Goal: Transaction & Acquisition: Purchase product/service

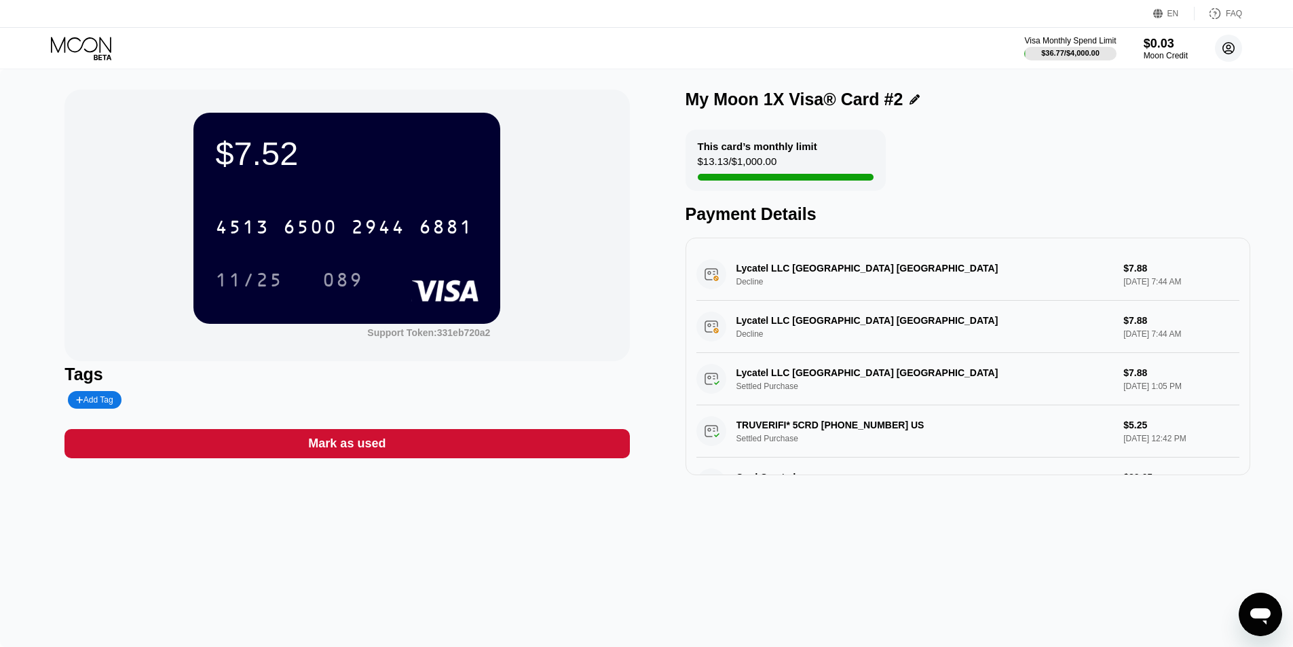
click at [1228, 51] on icon at bounding box center [1228, 48] width 27 height 27
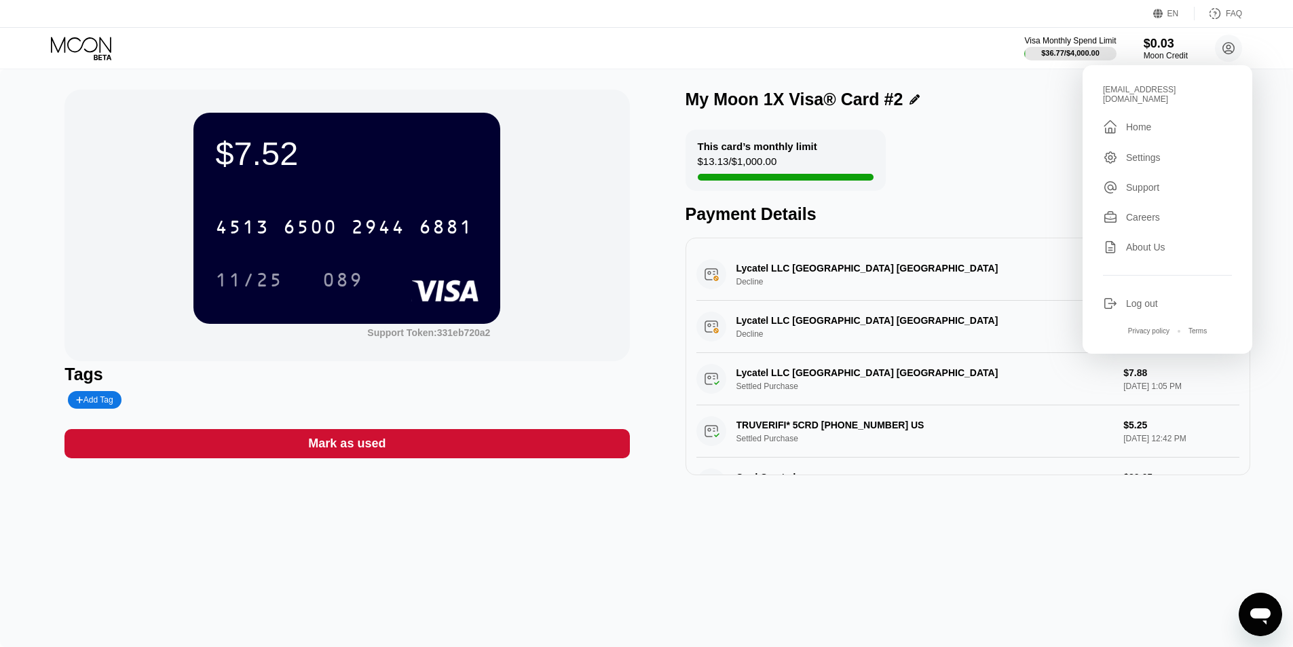
click at [1128, 123] on div "Home" at bounding box center [1138, 126] width 25 height 11
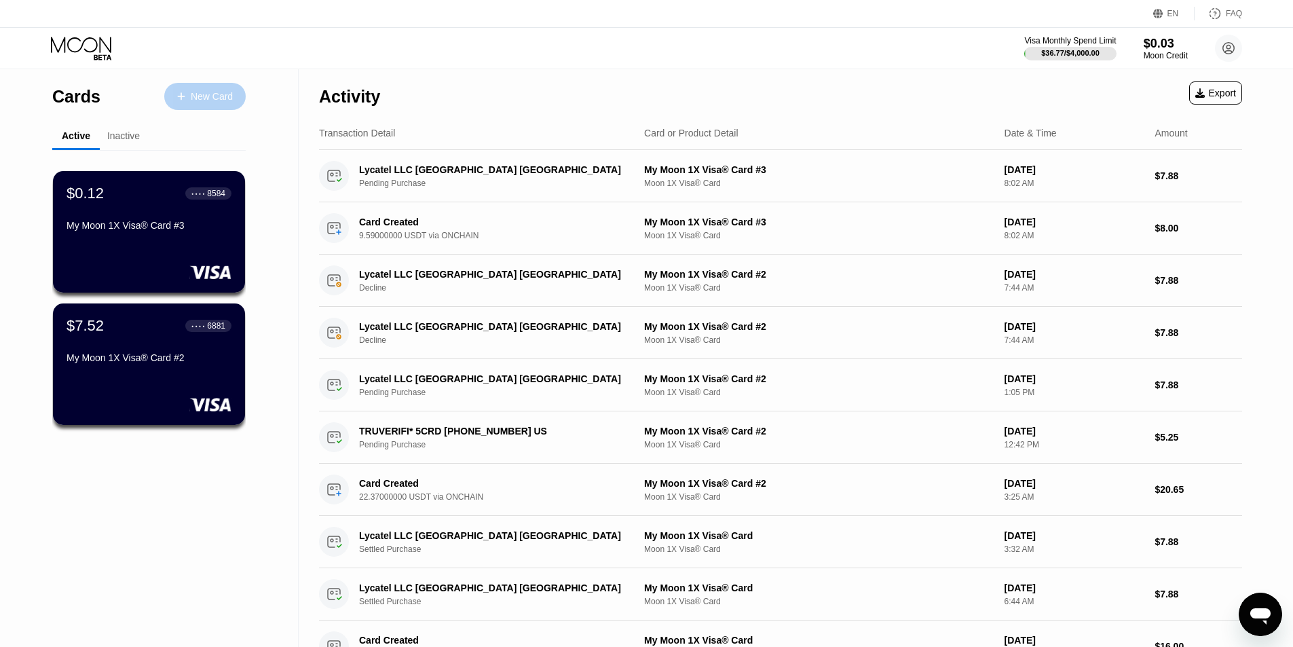
click at [203, 96] on div "New Card" at bounding box center [212, 97] width 42 height 12
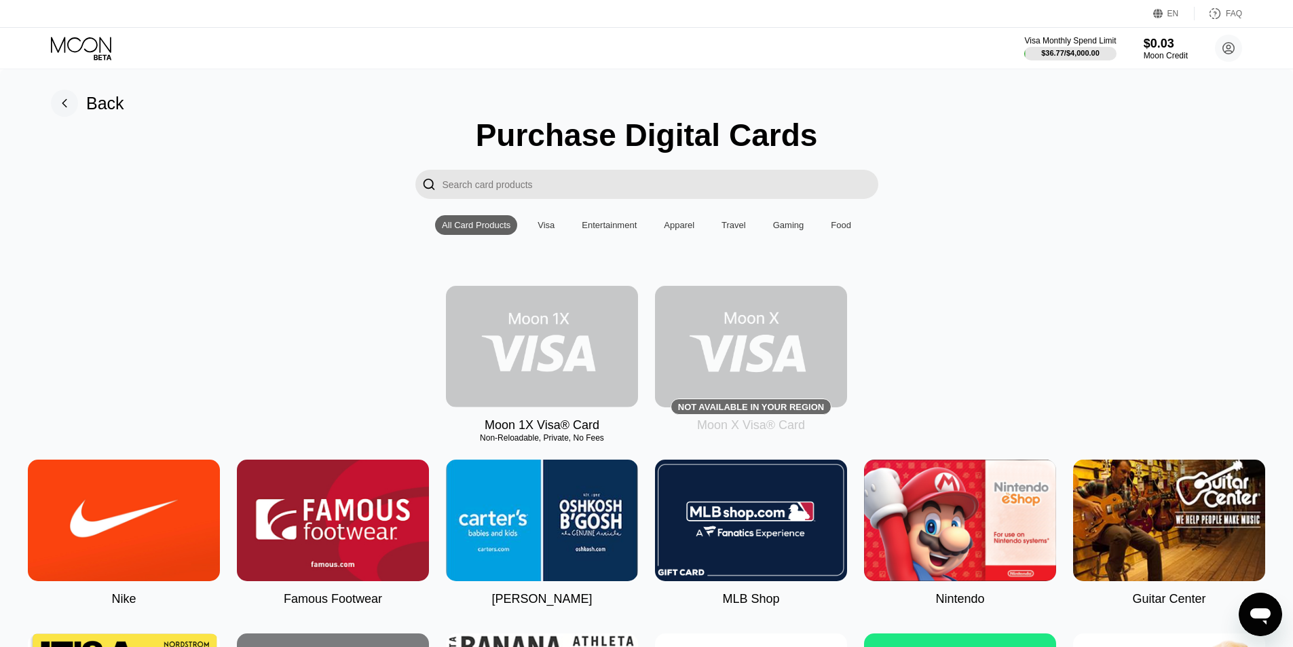
click at [563, 351] on img at bounding box center [542, 346] width 192 height 121
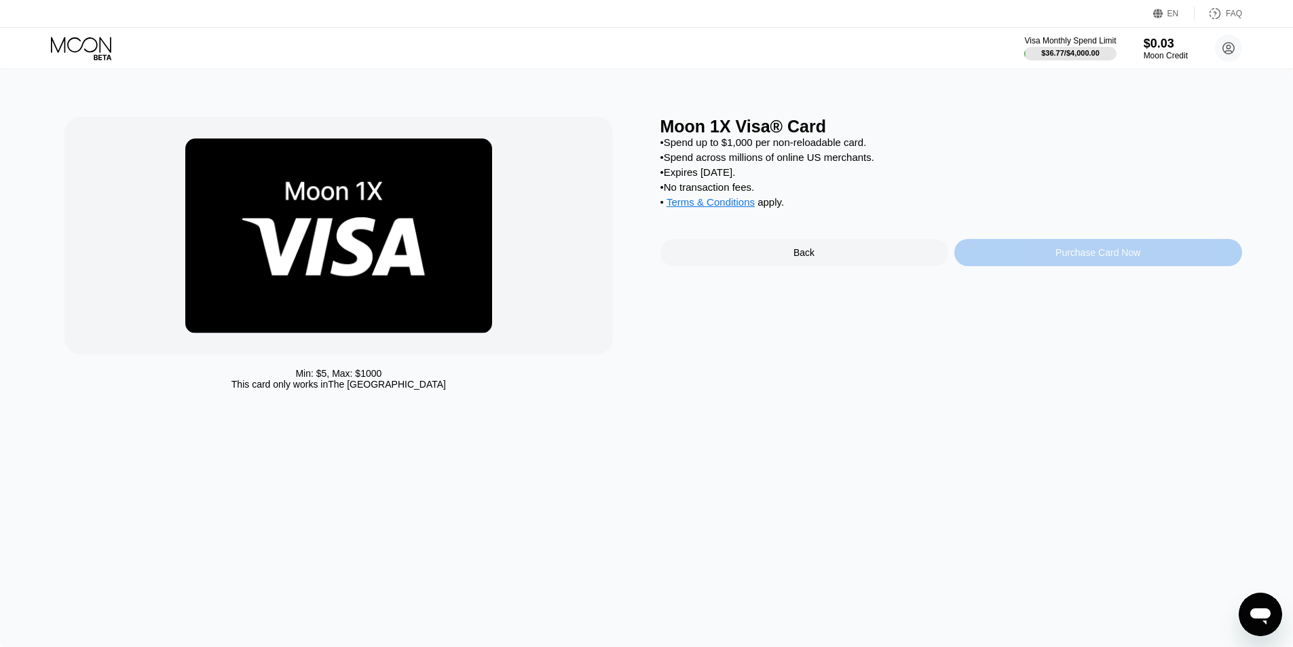
click at [1052, 266] on div "Purchase Card Now" at bounding box center [1098, 252] width 288 height 27
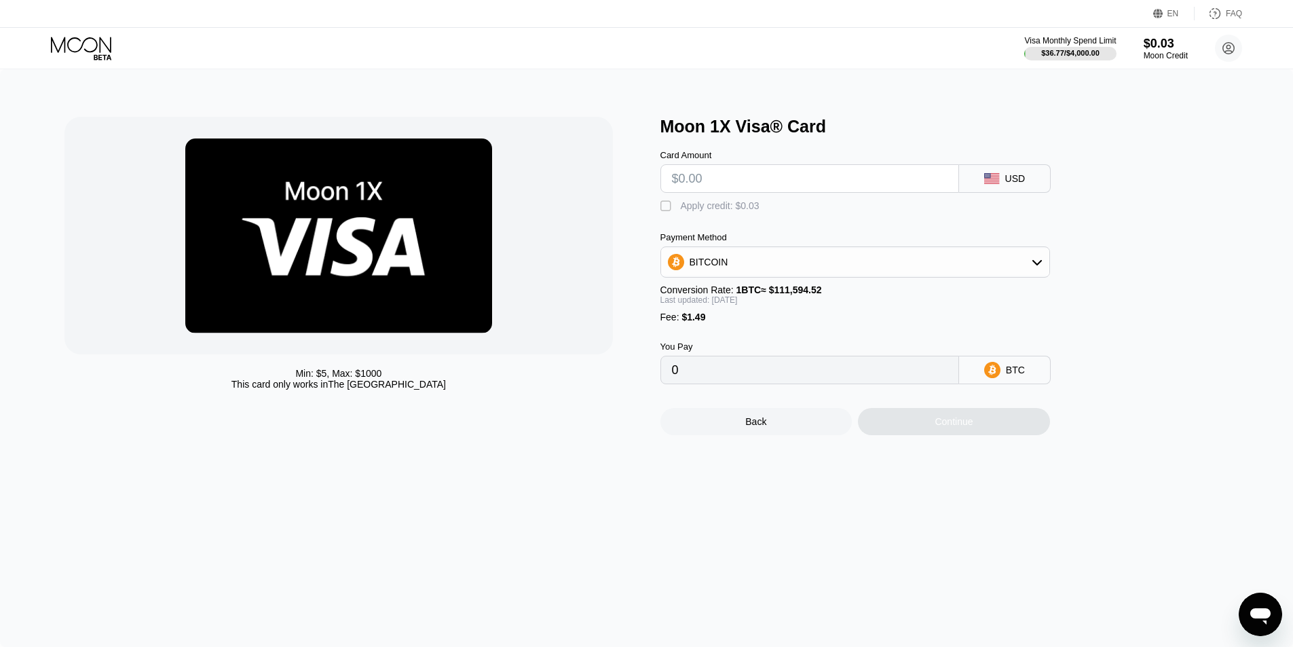
click at [675, 183] on input "text" at bounding box center [810, 178] width 276 height 27
type input "$7"
type input "0.00007811"
type input "$7.9"
type input "0.00008639"
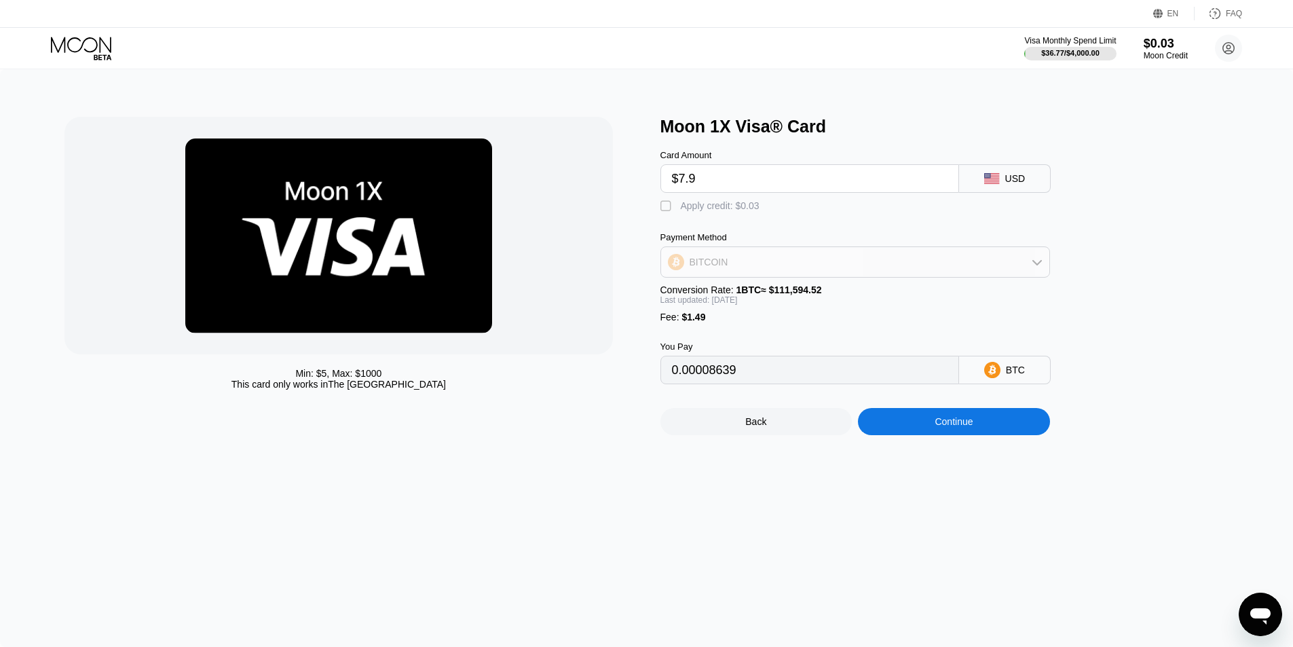
click at [782, 266] on div "BITCOIN" at bounding box center [855, 261] width 388 height 27
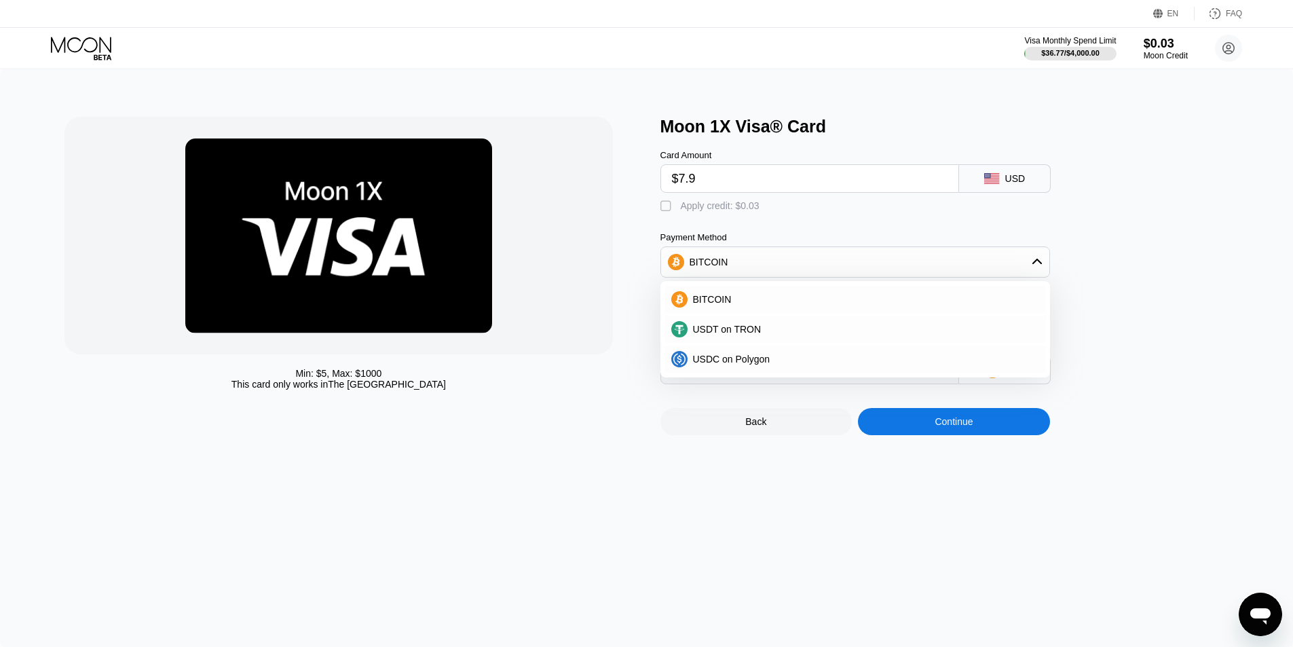
click at [653, 171] on div "Min: $ 5 , Max: $ 1000 This card only works in The United States Moon 1X Visa® …" at bounding box center [646, 276] width 1164 height 318
click at [704, 183] on input "$7.9" at bounding box center [810, 178] width 276 height 27
type input "$7"
type input "0"
type input "$1"
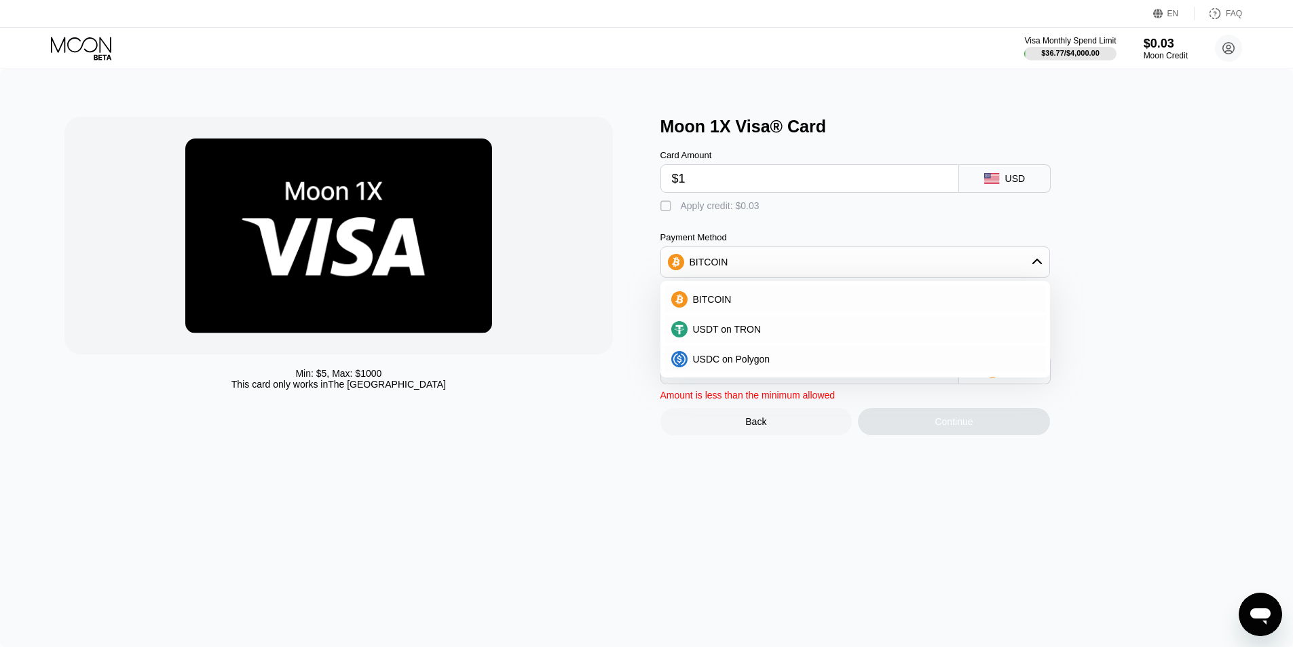
type input "0.00002291"
type input "$16"
type input "0.00016091"
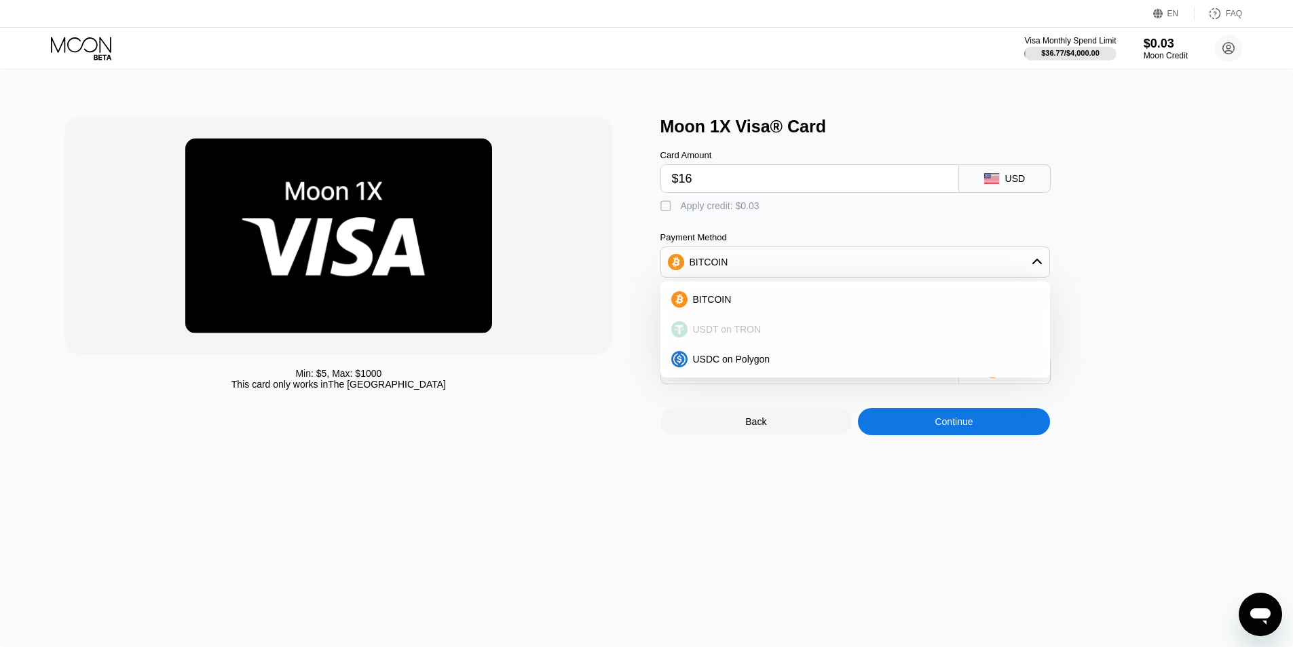
type input "$16"
click at [724, 343] on div "USDT on TRON" at bounding box center [855, 329] width 381 height 27
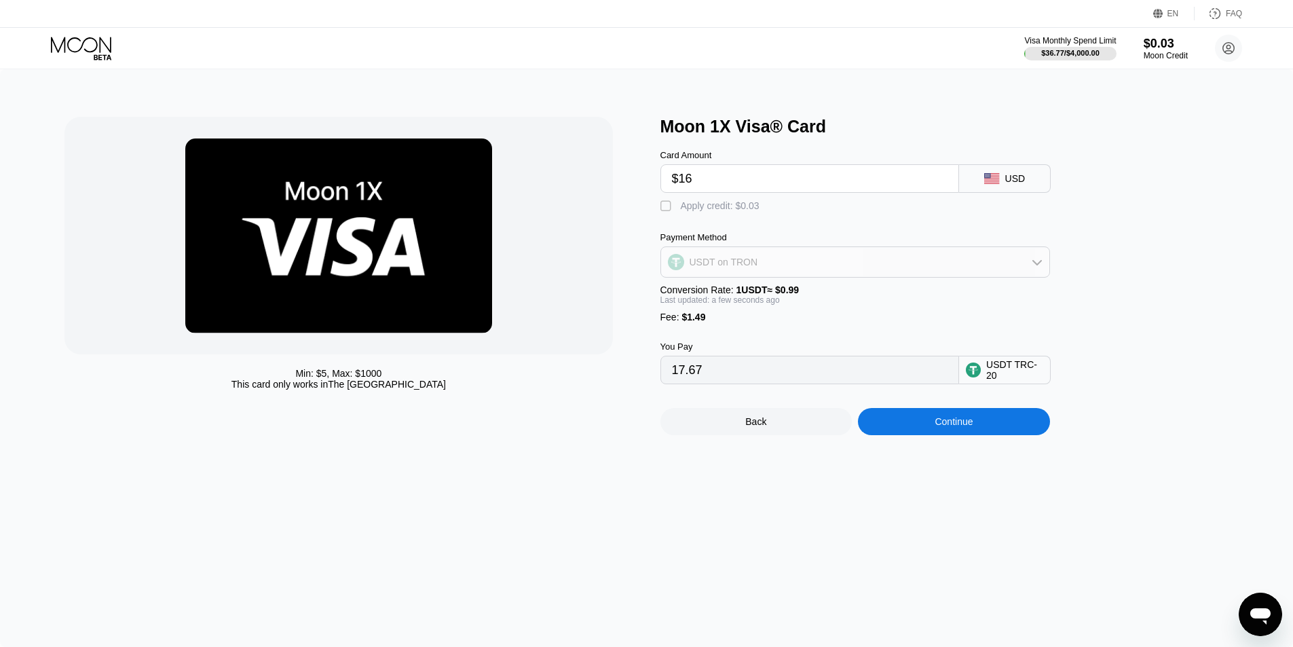
click at [779, 274] on div "USDT on TRON" at bounding box center [855, 261] width 388 height 27
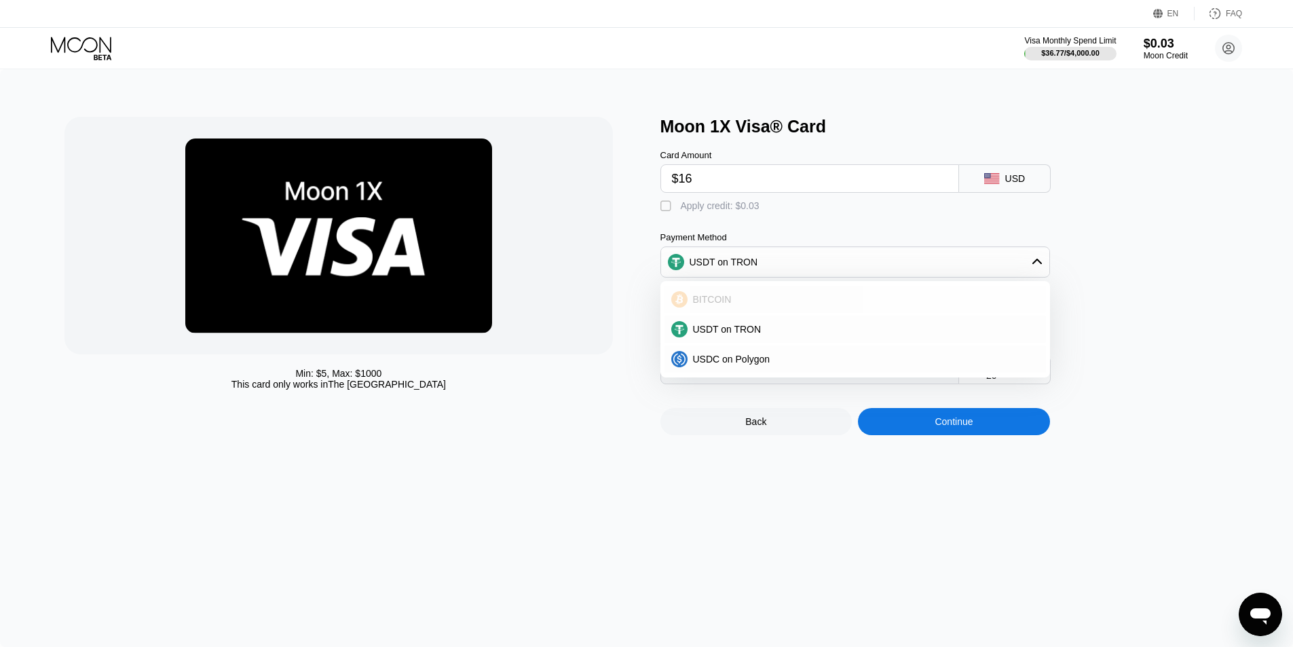
click at [725, 302] on span "BITCOIN" at bounding box center [712, 299] width 39 height 11
type input "0.00016091"
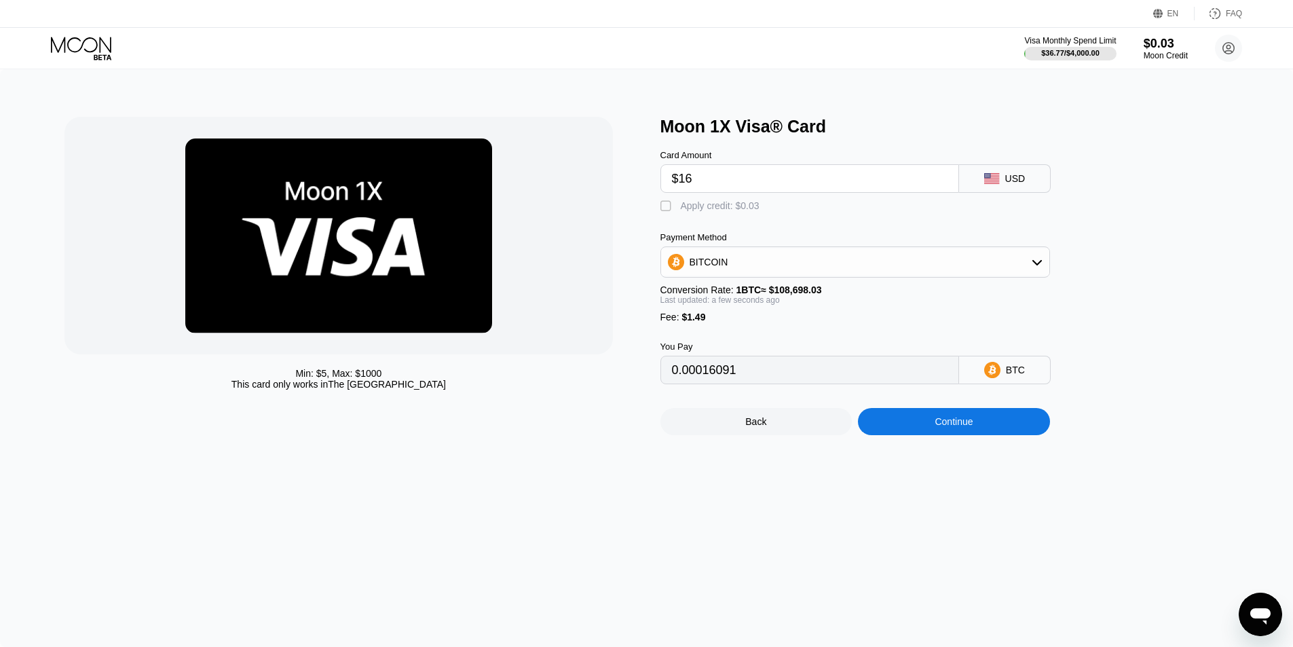
click at [916, 435] on div "Continue" at bounding box center [954, 421] width 192 height 27
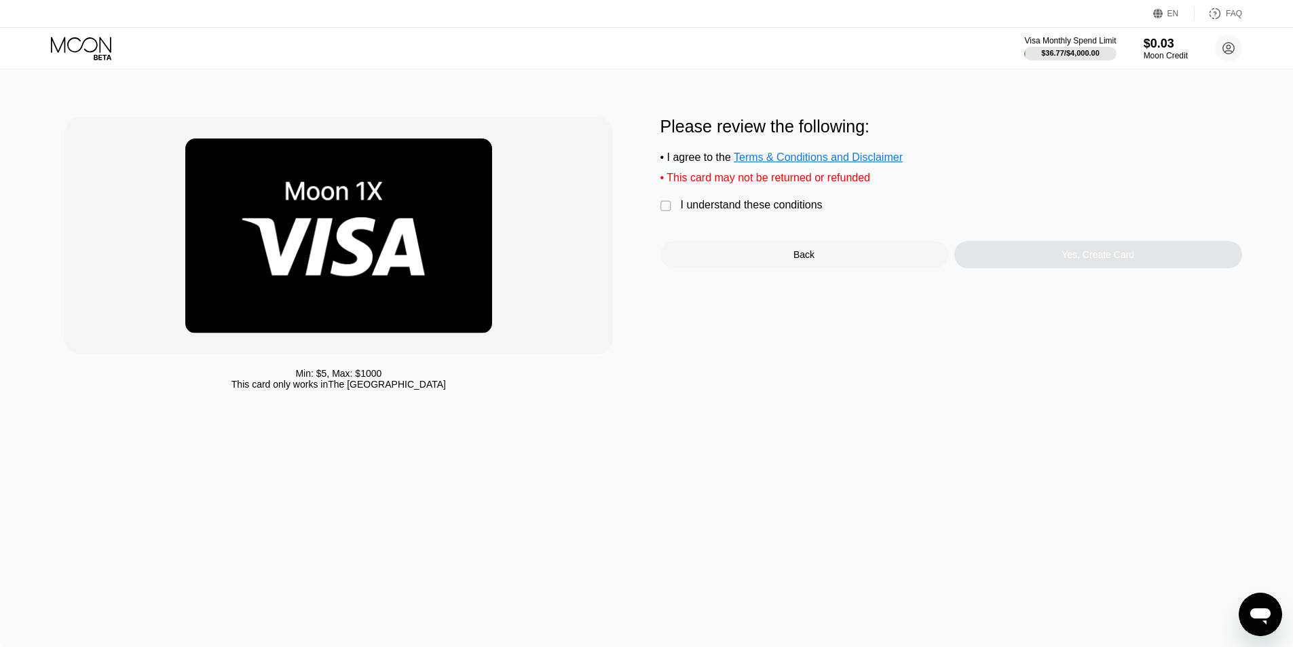
click at [667, 211] on div "" at bounding box center [667, 207] width 14 height 14
click at [1009, 268] on div "Yes, Create Card" at bounding box center [1098, 254] width 288 height 27
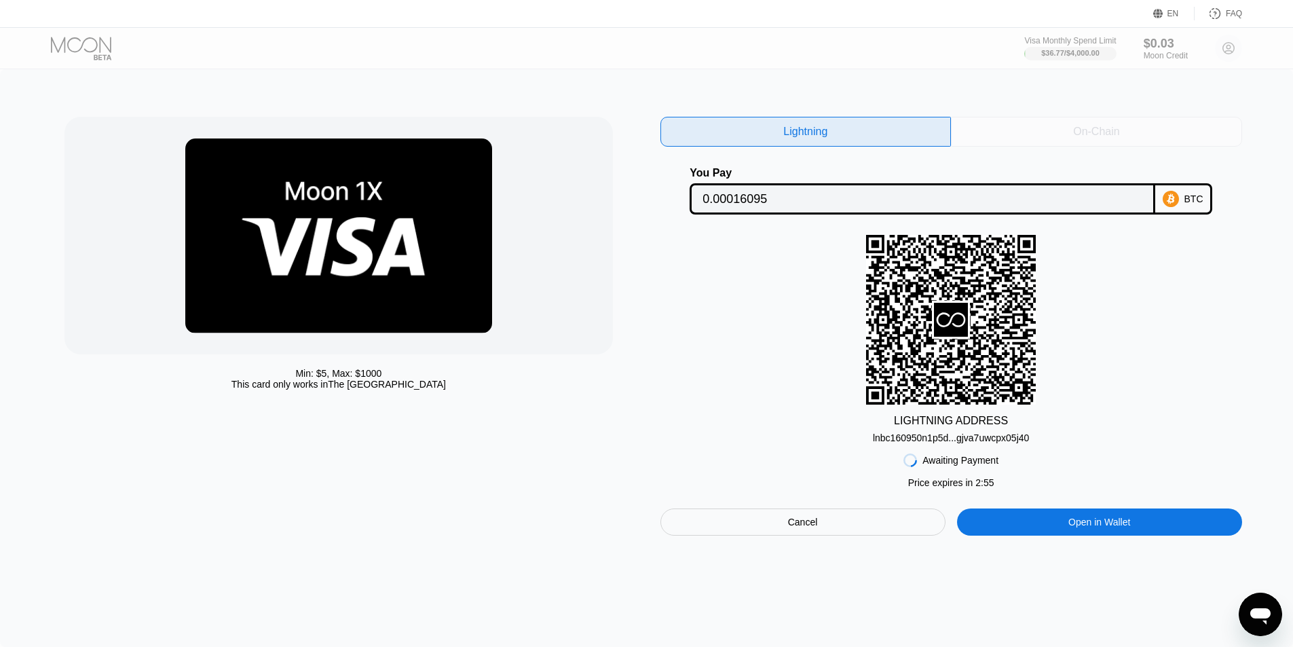
click at [1032, 137] on div "On-Chain" at bounding box center [1096, 132] width 291 height 30
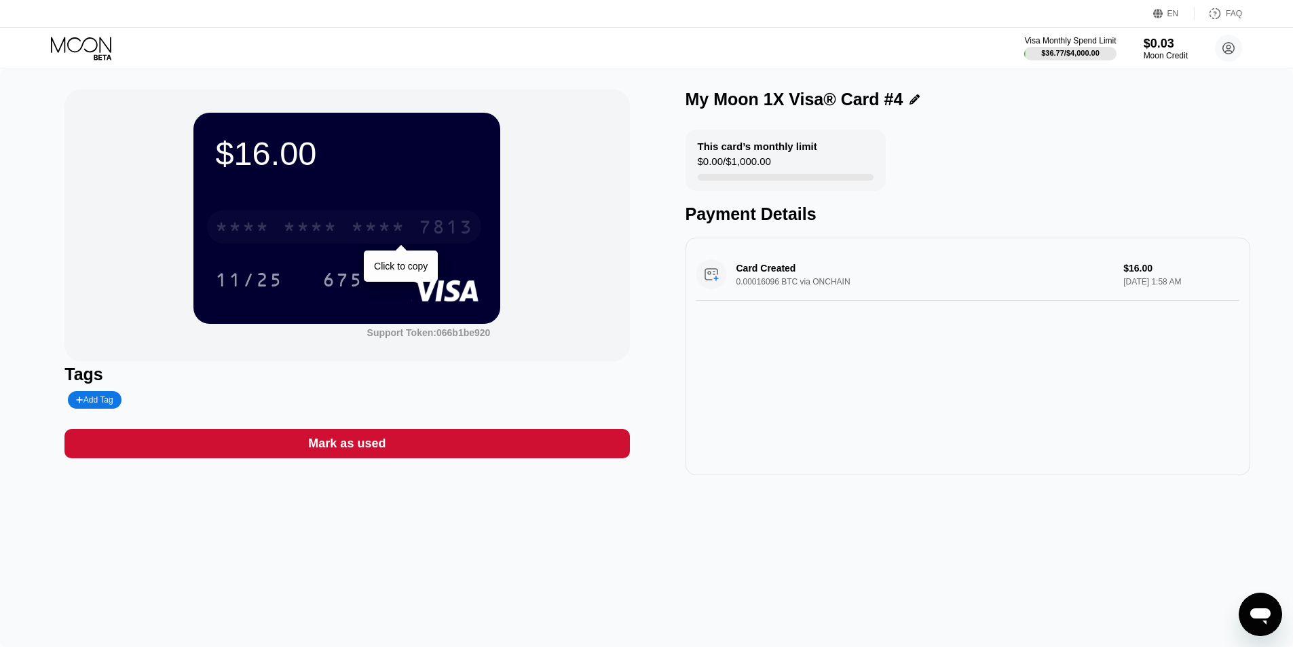
click at [337, 225] on div "* * * *" at bounding box center [310, 229] width 54 height 22
